Goal: Task Accomplishment & Management: Manage account settings

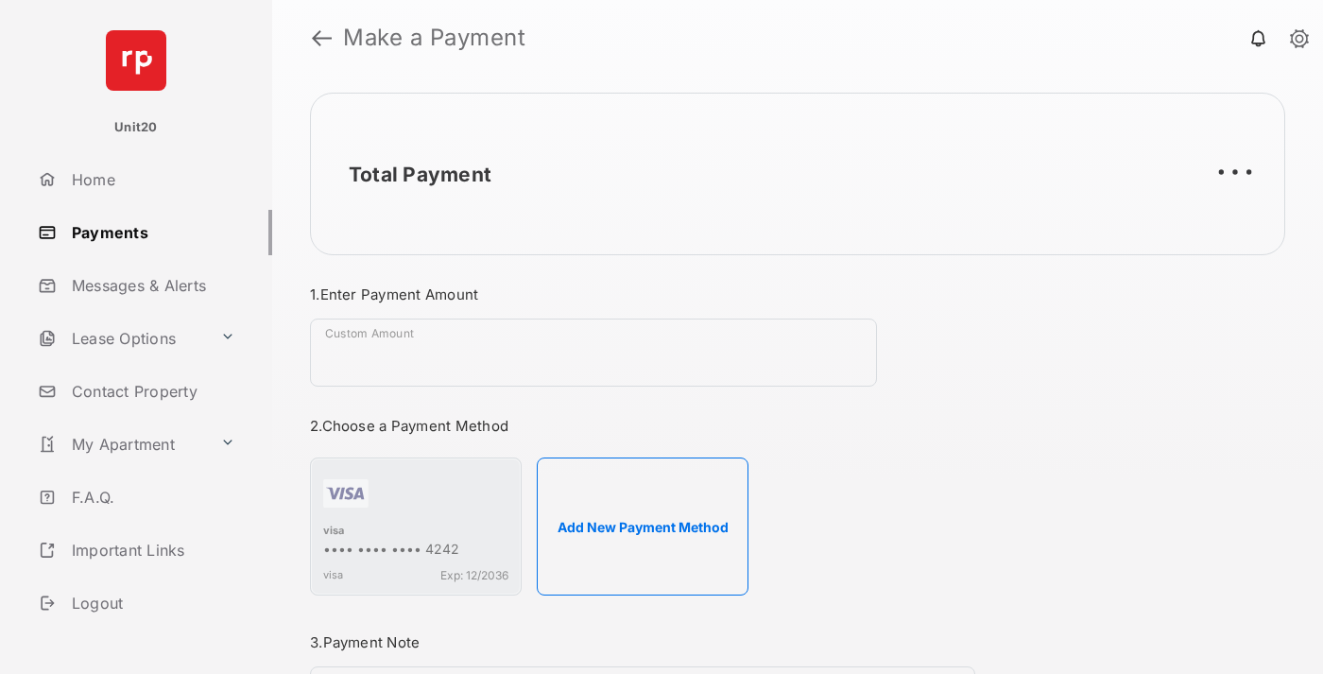
click at [147, 232] on link "Payments" at bounding box center [151, 232] width 242 height 45
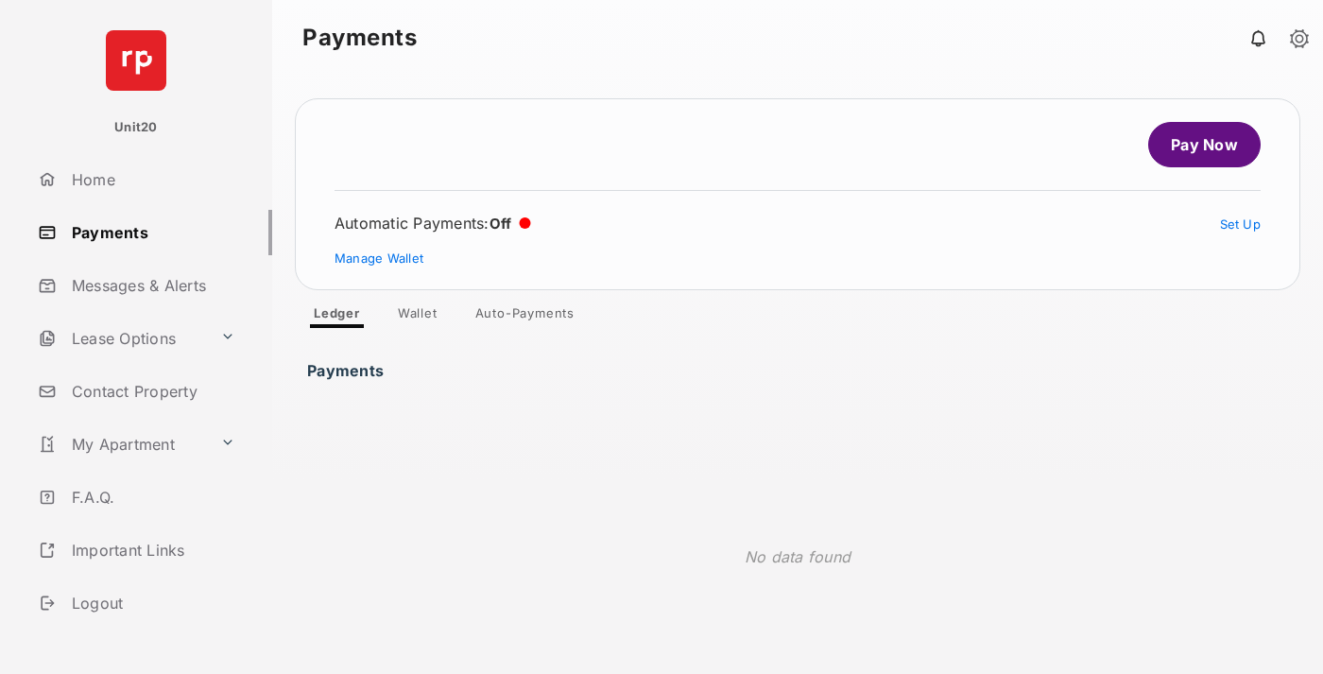
click at [525, 317] on link "Auto-Payments" at bounding box center [524, 316] width 129 height 23
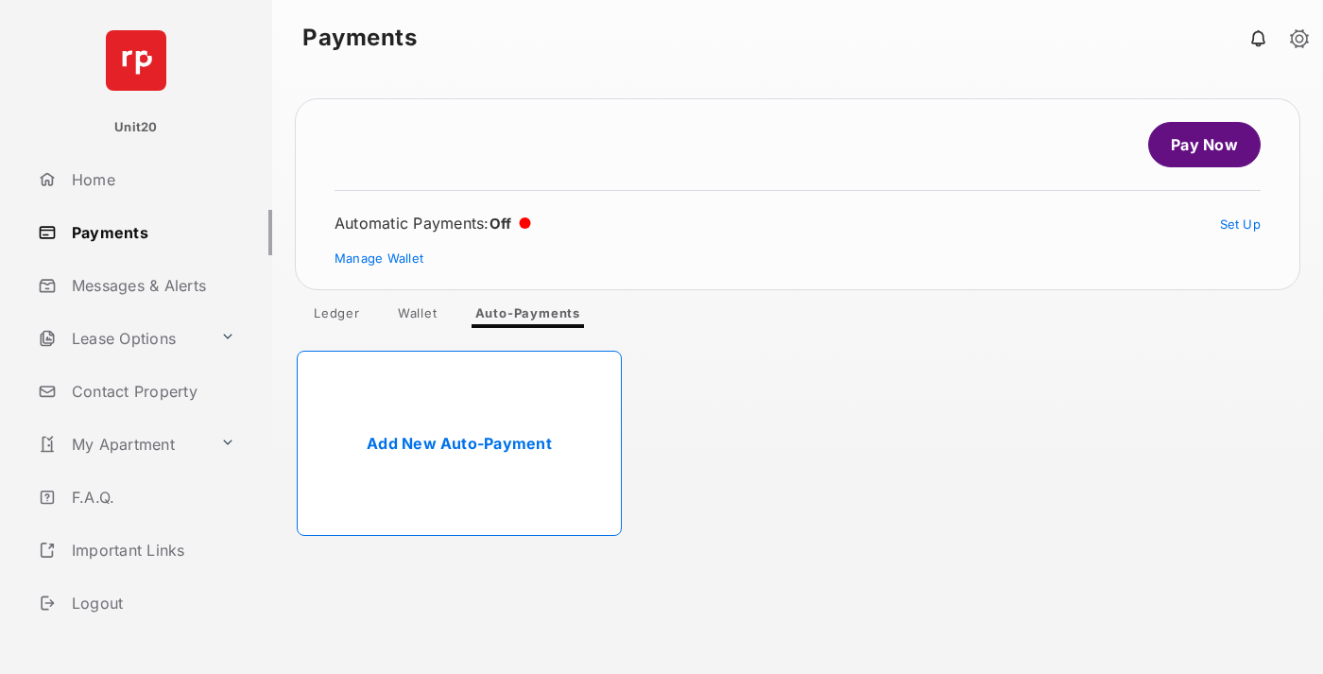
click at [459, 443] on link "Add New Auto-Payment" at bounding box center [459, 443] width 325 height 185
